Goal: Task Accomplishment & Management: Manage account settings

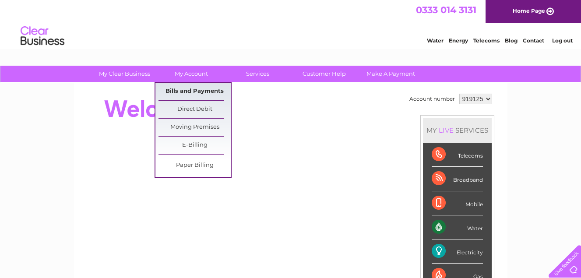
click at [201, 89] on link "Bills and Payments" at bounding box center [194, 92] width 72 height 18
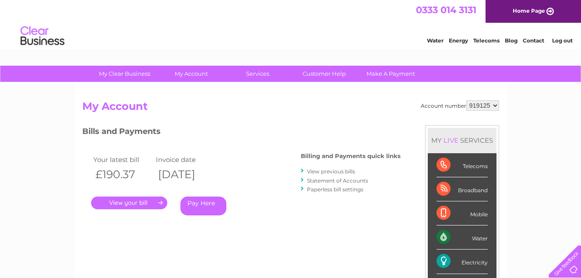
click at [146, 203] on link "." at bounding box center [129, 203] width 76 height 13
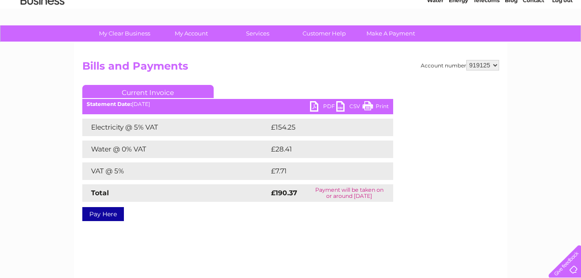
scroll to position [39, 0]
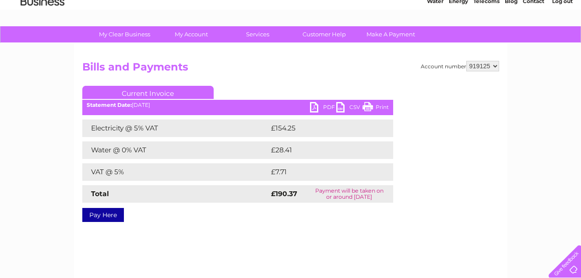
click at [329, 106] on link "PDF" at bounding box center [323, 108] width 26 height 13
